Goal: Task Accomplishment & Management: Manage account settings

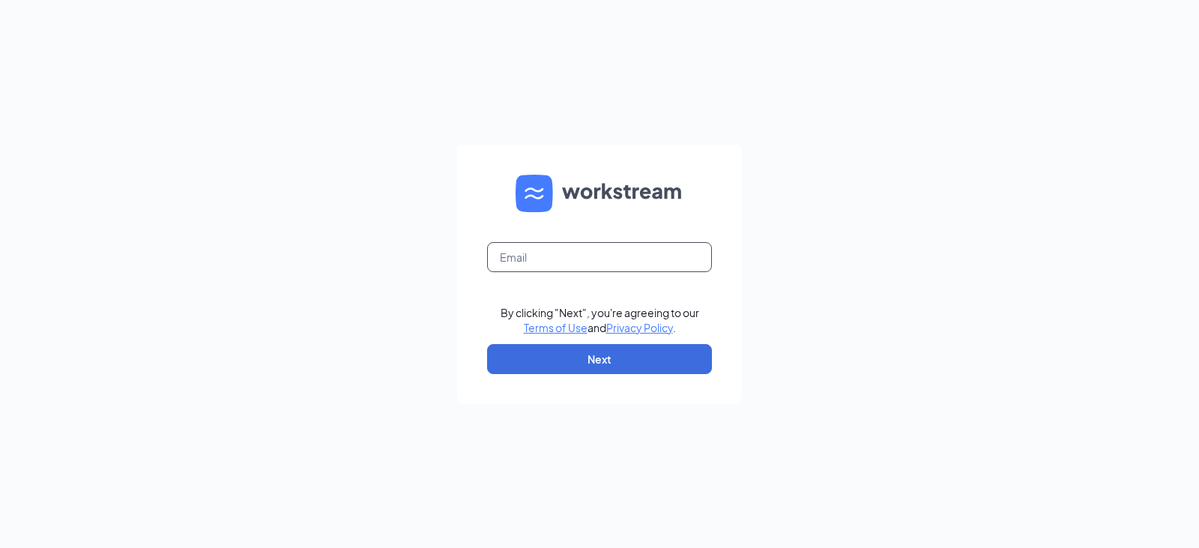
click at [700, 253] on input "text" at bounding box center [599, 257] width 225 height 30
type input "[PERSON_NAME][EMAIL_ADDRESS][DOMAIN_NAME]"
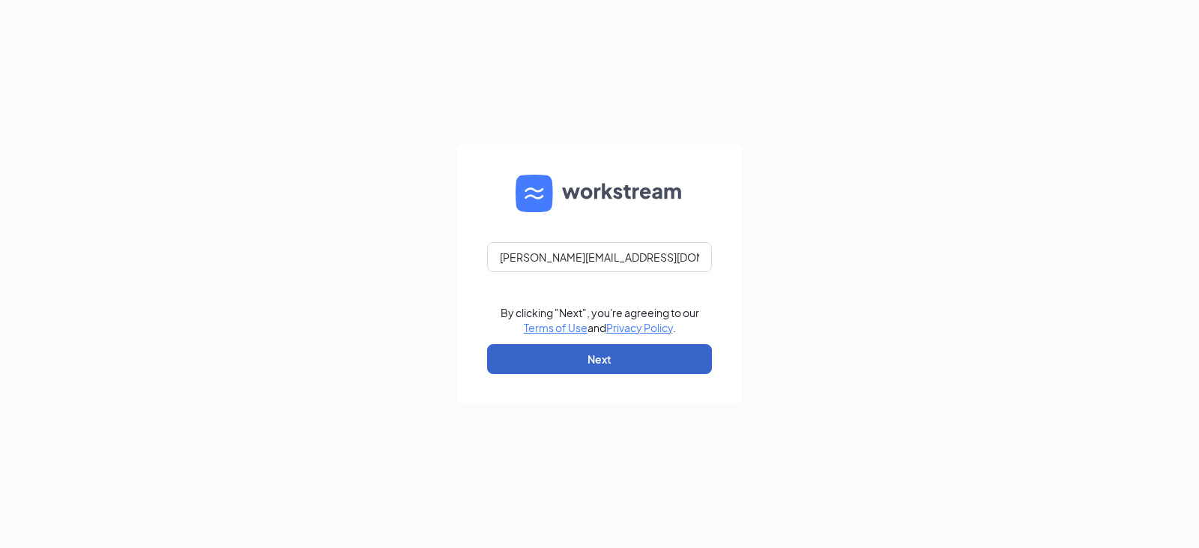
click at [651, 359] on button "Next" at bounding box center [599, 359] width 225 height 30
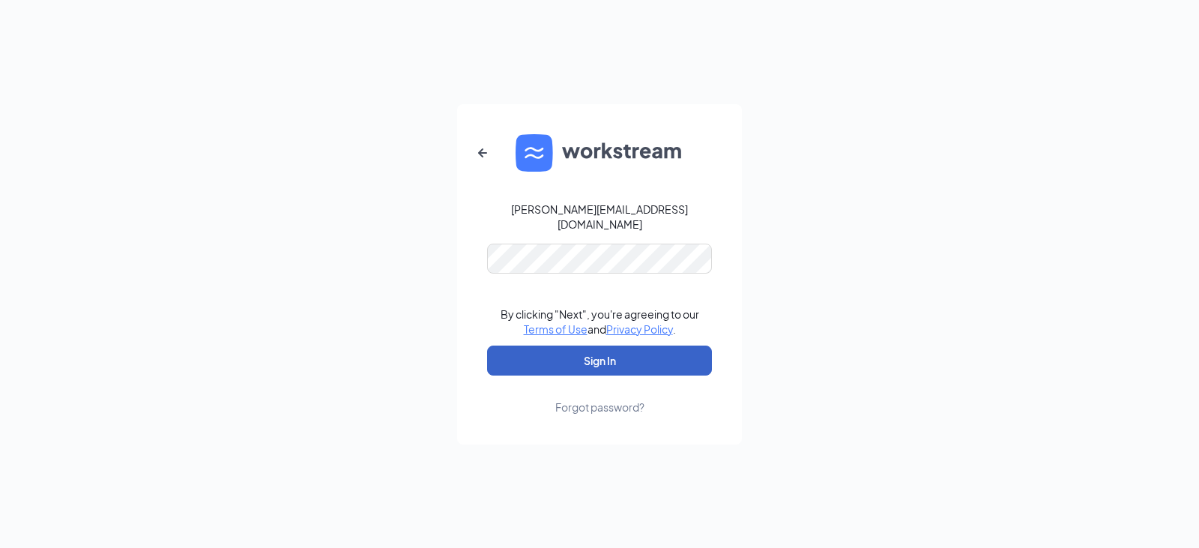
click at [611, 355] on button "Sign In" at bounding box center [599, 360] width 225 height 30
